Goal: Subscribe to service/newsletter

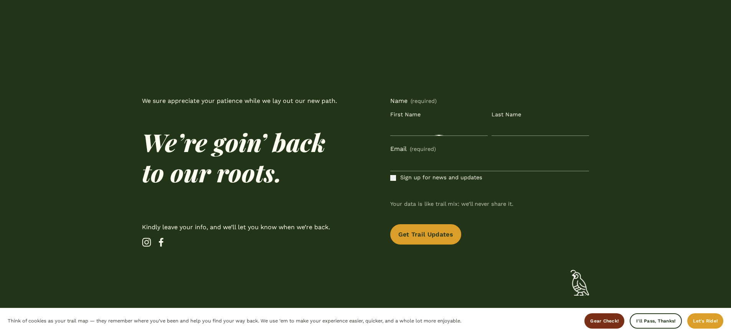
click at [433, 178] on span "Sign up for news and updates" at bounding box center [441, 178] width 82 height 10
click at [241, 101] on p "We sure appreciate your patience while we lay out our new path." at bounding box center [241, 101] width 199 height 11
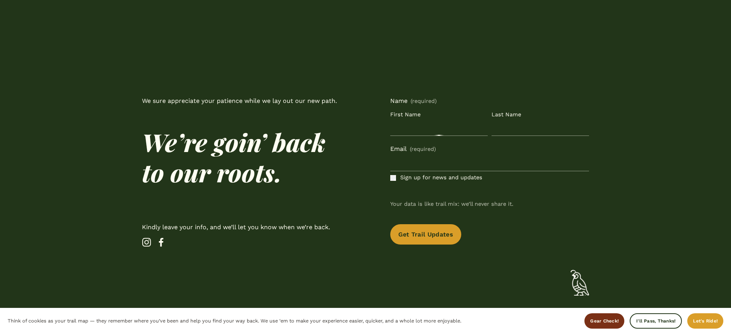
click at [241, 101] on p "We sure appreciate your patience while we lay out our new path." at bounding box center [241, 101] width 199 height 11
click at [433, 178] on span "Sign up for news and updates" at bounding box center [441, 178] width 82 height 10
click at [241, 101] on p "We sure appreciate your patience while we lay out our new path." at bounding box center [241, 101] width 199 height 11
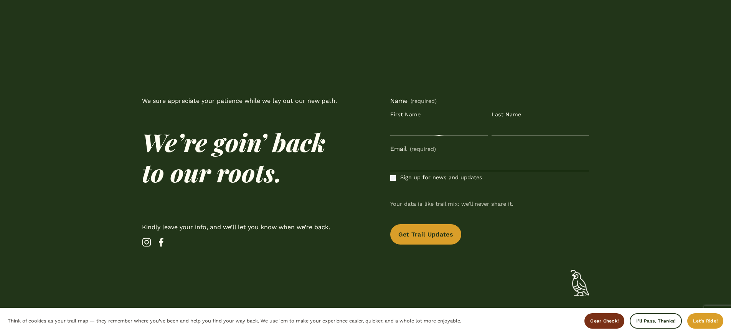
click at [241, 101] on p "We sure appreciate your patience while we lay out our new path." at bounding box center [241, 101] width 199 height 11
click at [433, 178] on span "Sign up for news and updates" at bounding box center [441, 178] width 82 height 10
click at [241, 101] on p "We sure appreciate your patience while we lay out our new path." at bounding box center [241, 101] width 199 height 11
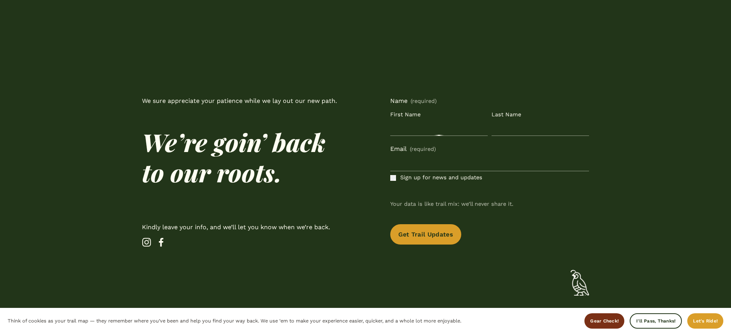
click at [433, 178] on span "Sign up for news and updates" at bounding box center [441, 178] width 82 height 10
click at [241, 101] on p "We sure appreciate your patience while we lay out our new path." at bounding box center [241, 101] width 199 height 11
click at [433, 178] on span "Sign up for news and updates" at bounding box center [441, 178] width 82 height 10
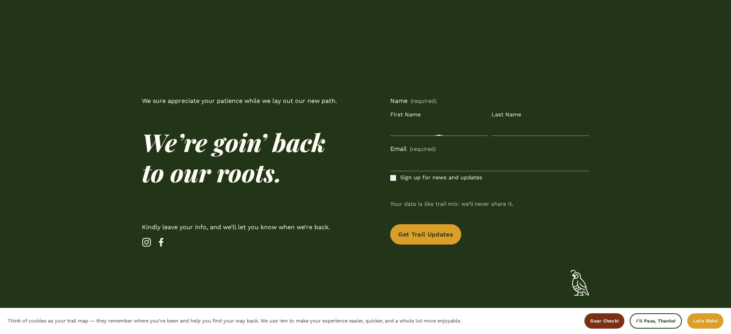
click at [433, 178] on span "Sign up for news and updates" at bounding box center [441, 178] width 82 height 10
click at [241, 101] on p "We sure appreciate your patience while we lay out our new path." at bounding box center [241, 101] width 199 height 11
click at [433, 178] on span "Sign up for news and updates" at bounding box center [441, 178] width 82 height 10
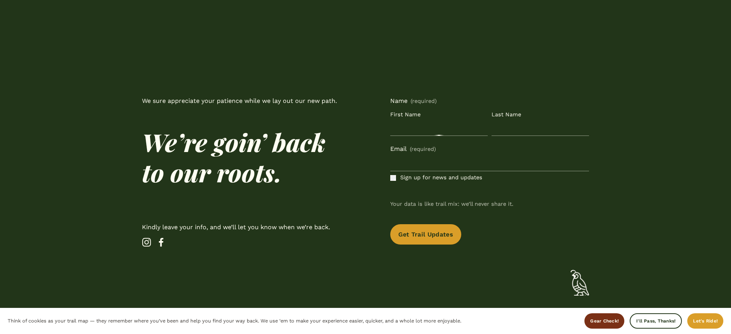
click at [241, 101] on p "We sure appreciate your patience while we lay out our new path." at bounding box center [241, 101] width 199 height 11
